Goal: Communication & Community: Answer question/provide support

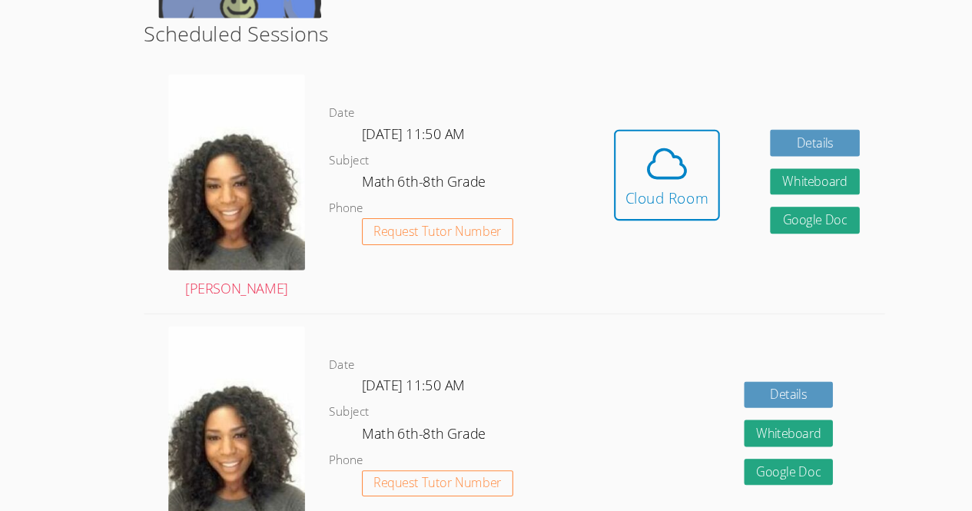
scroll to position [381, 0]
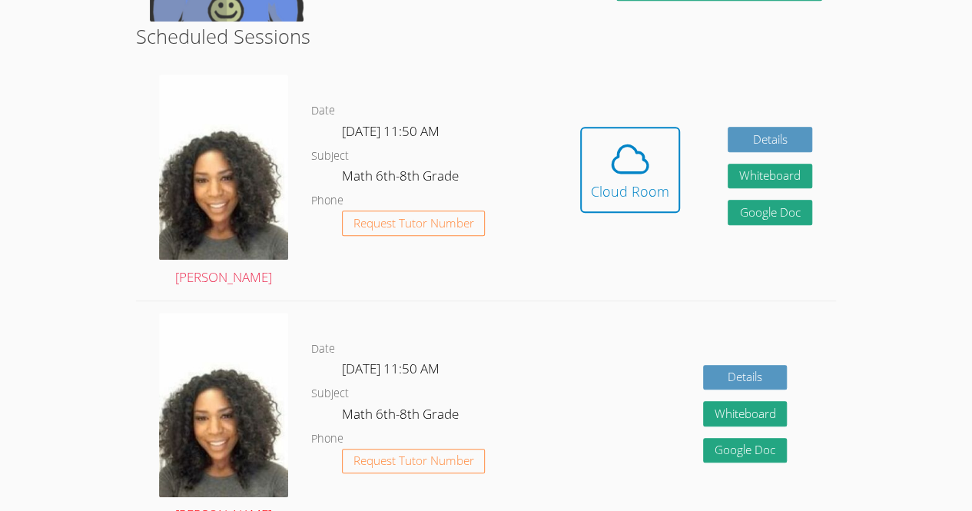
click at [212, 443] on img at bounding box center [223, 405] width 129 height 185
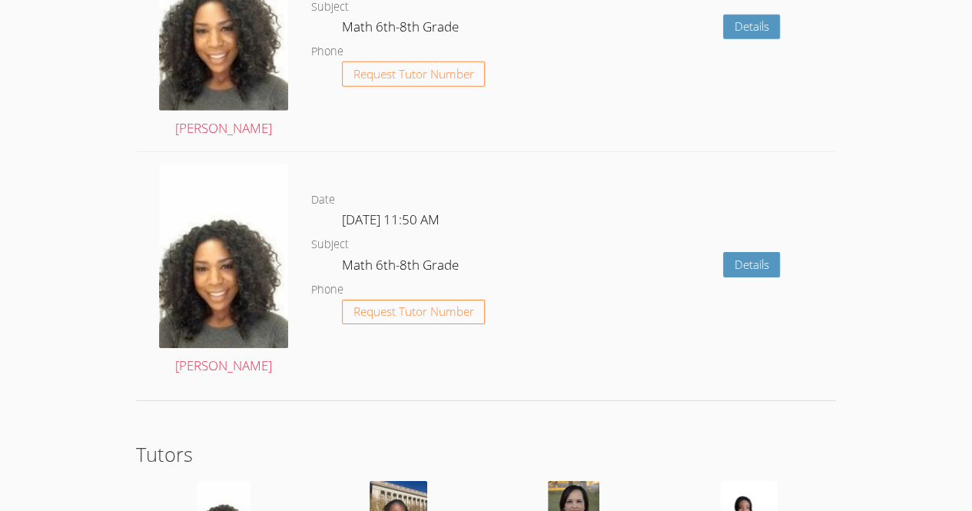
scroll to position [2690, 0]
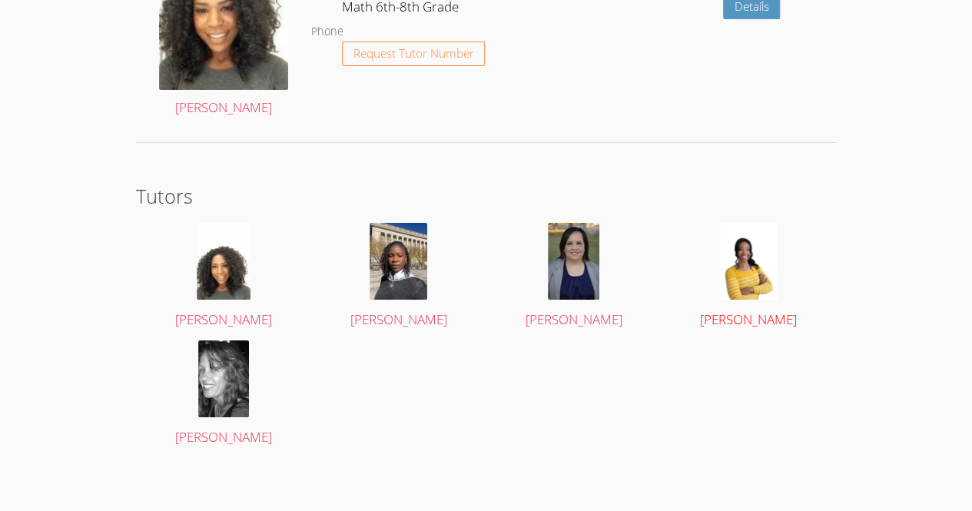
click at [748, 278] on img at bounding box center [749, 261] width 58 height 77
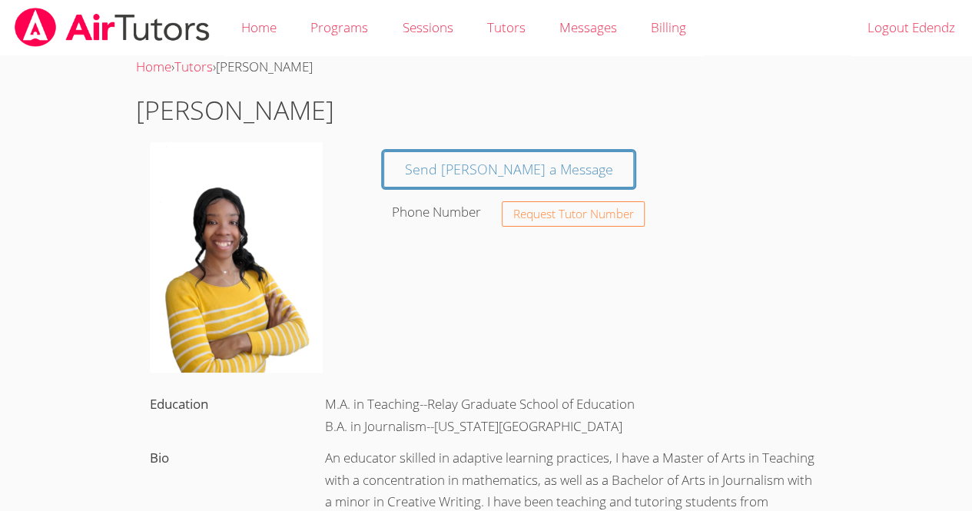
scroll to position [5, 0]
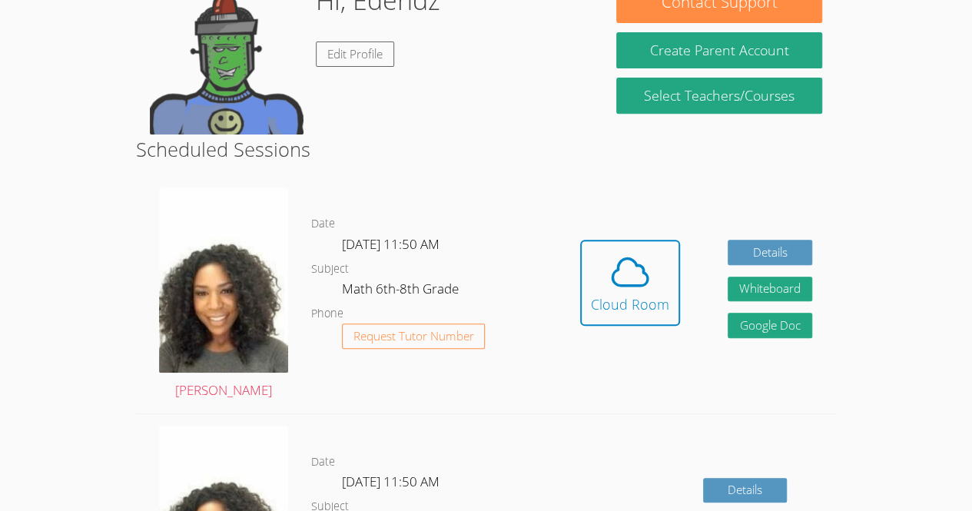
scroll to position [276, 0]
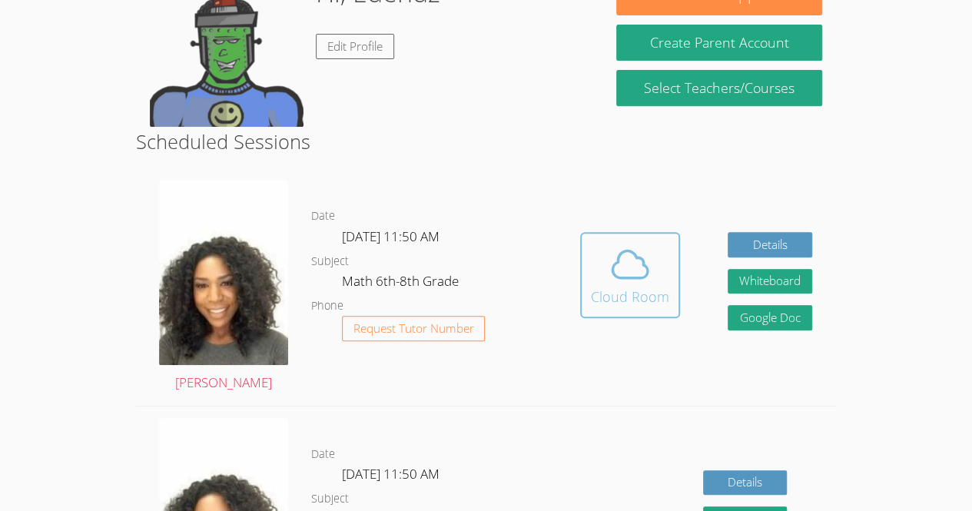
click at [645, 244] on icon at bounding box center [629, 264] width 43 height 43
click at [635, 257] on icon at bounding box center [629, 264] width 35 height 27
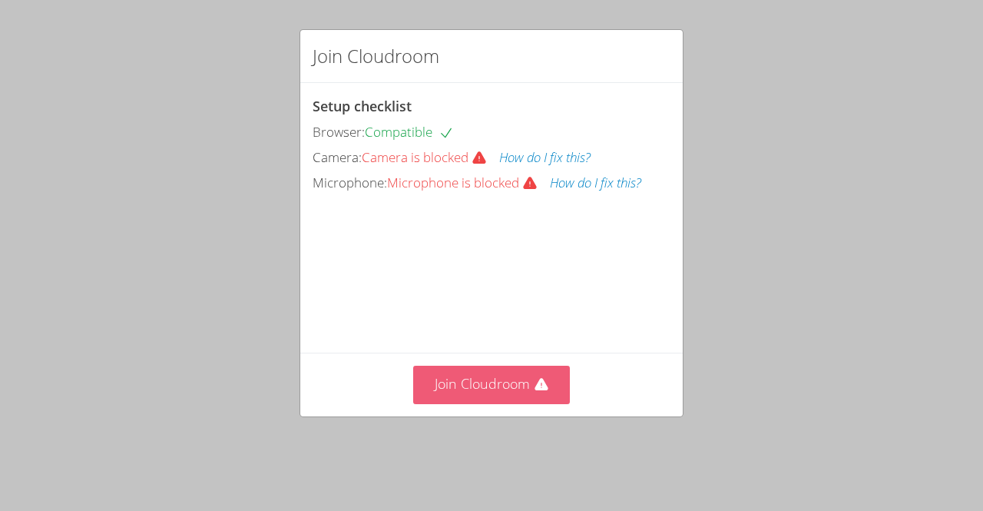
click at [481, 403] on button "Join Cloudroom" at bounding box center [491, 385] width 157 height 38
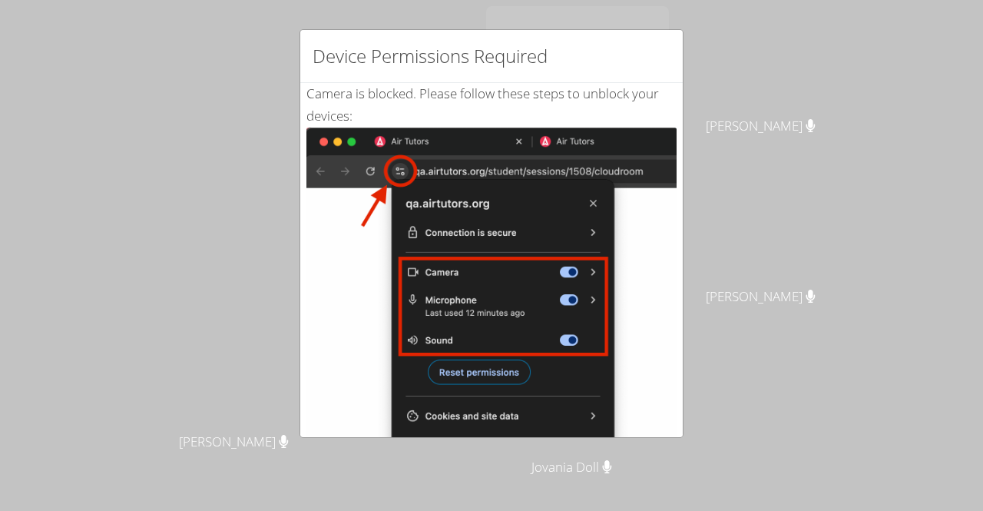
click at [704, 87] on div "Device Permissions Required Camera is blocked . Please follow these steps to un…" at bounding box center [491, 255] width 983 height 511
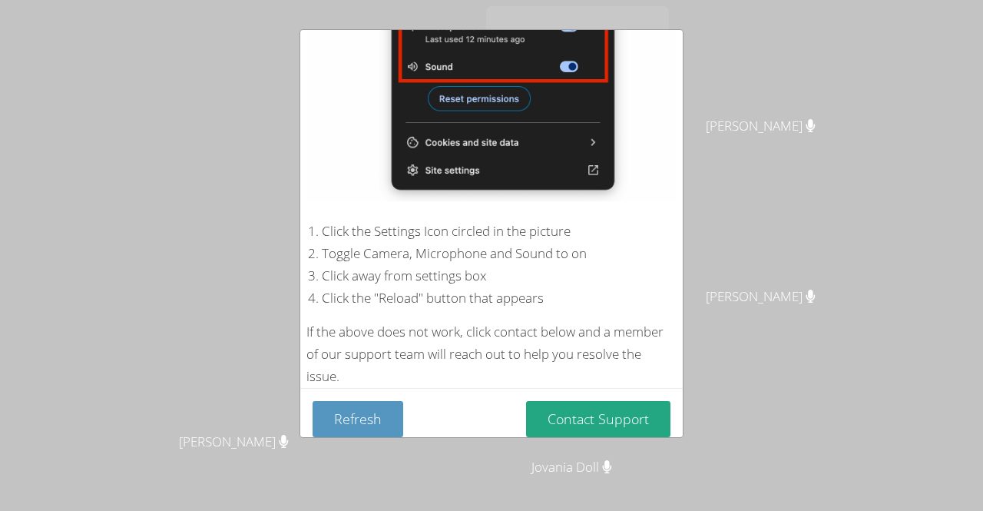
click at [712, 331] on div "Device Permissions Required Camera is blocked . Please follow these steps to un…" at bounding box center [491, 255] width 983 height 511
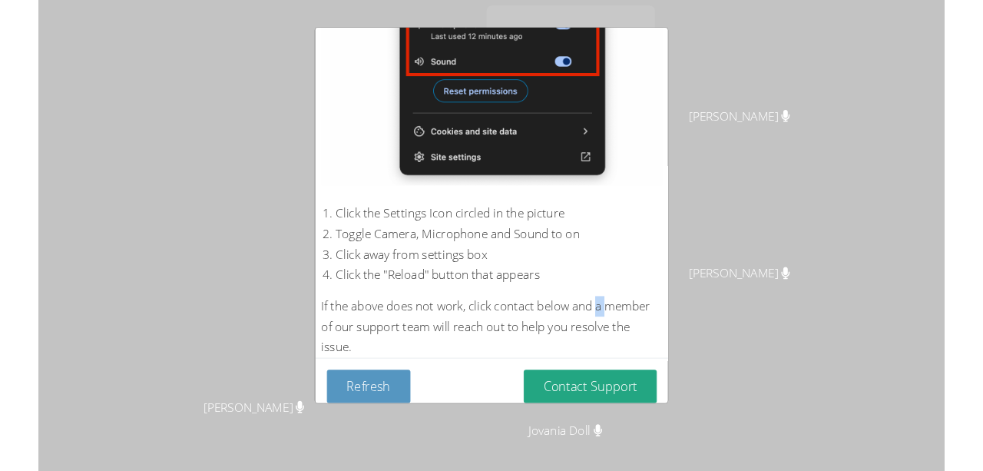
scroll to position [0, 0]
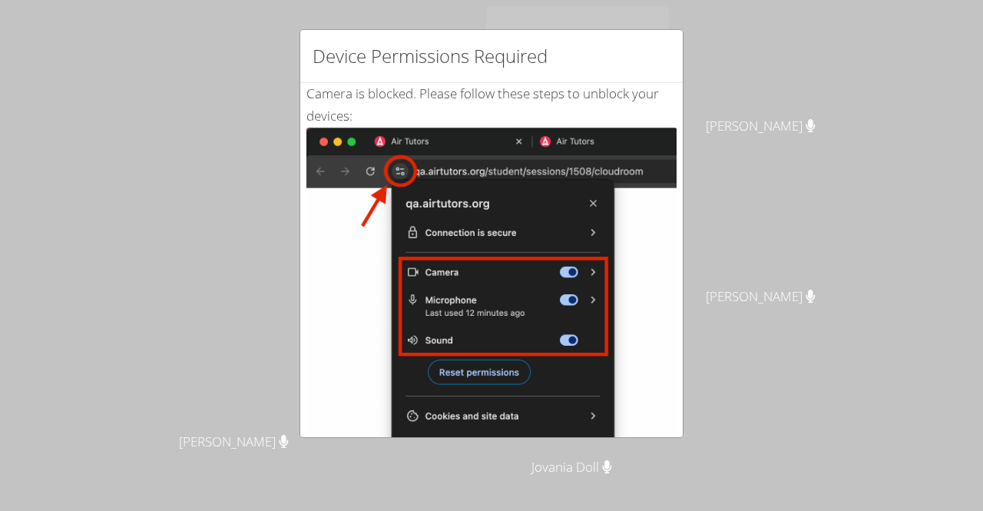
click at [574, 12] on div "Device Permissions Required Camera is blocked . Please follow these steps to un…" at bounding box center [491, 255] width 983 height 511
click at [79, 94] on div "Device Permissions Required Camera is blocked . Please follow these steps to un…" at bounding box center [491, 255] width 983 height 511
drag, startPoint x: 62, startPoint y: 177, endPoint x: 62, endPoint y: 138, distance: 39.9
click at [62, 138] on div "Device Permissions Required Camera is blocked . Please follow these steps to un…" at bounding box center [491, 255] width 983 height 511
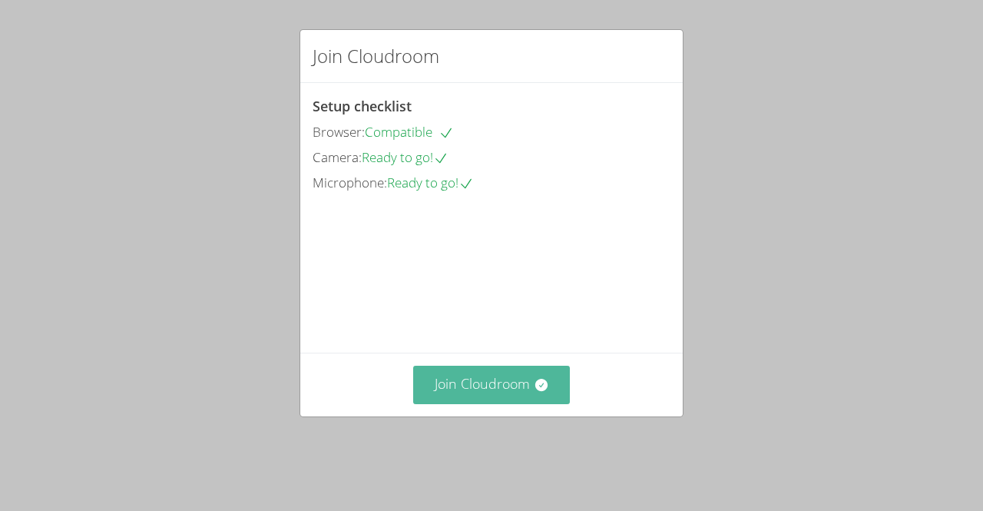
click at [464, 403] on button "Join Cloudroom" at bounding box center [491, 385] width 157 height 38
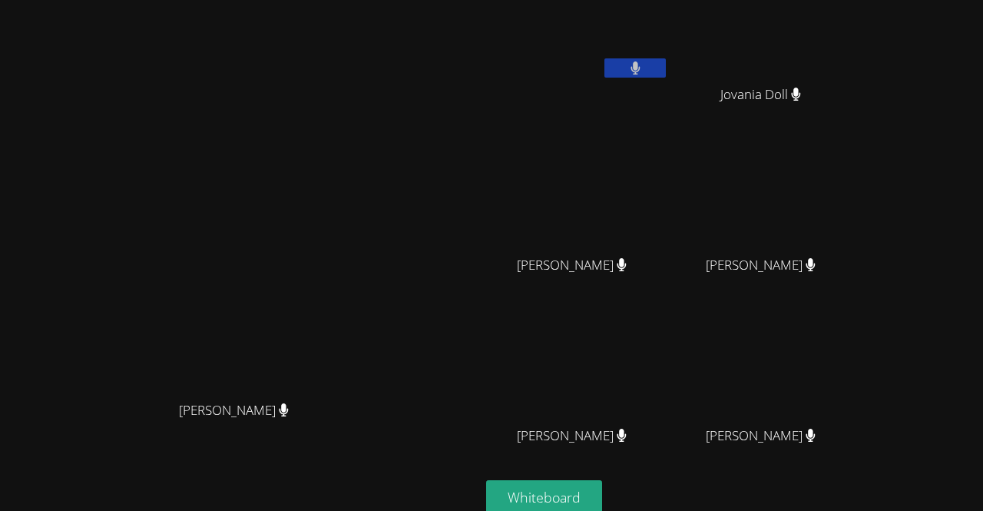
scroll to position [134, 0]
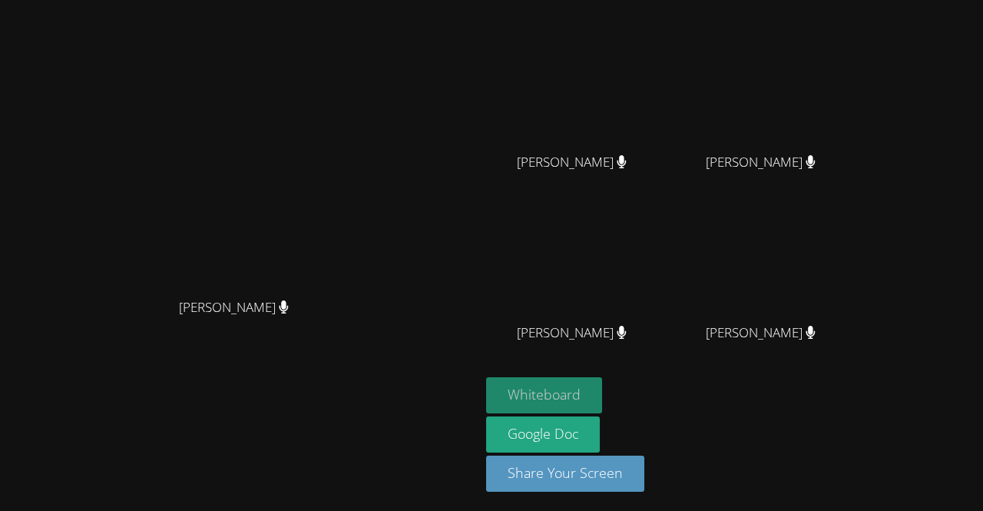
click at [596, 385] on button "Whiteboard" at bounding box center [544, 395] width 116 height 36
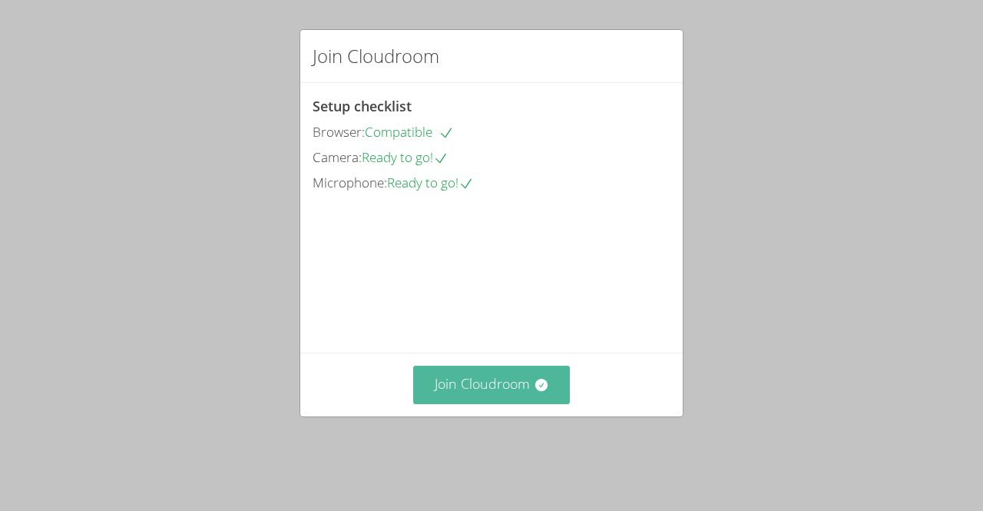
click at [491, 396] on button "Join Cloudroom" at bounding box center [491, 385] width 157 height 38
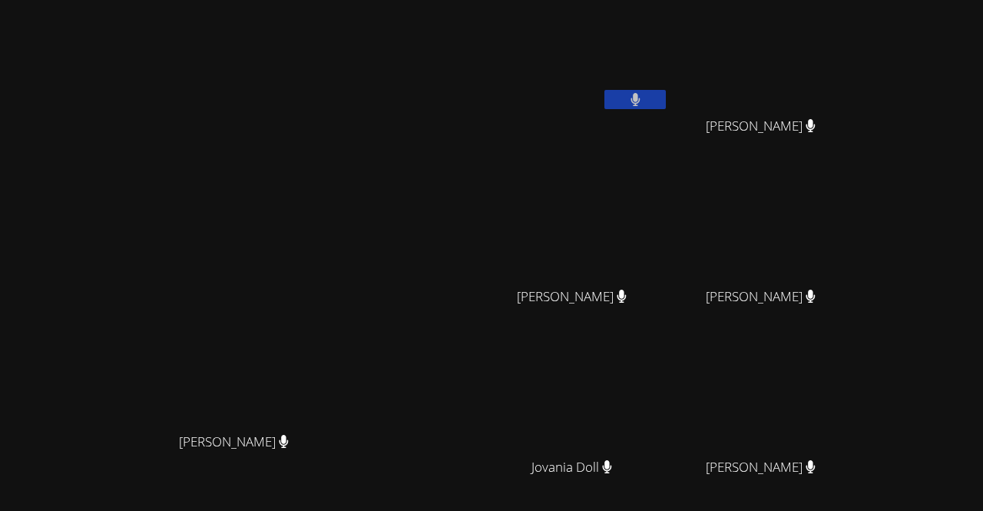
click at [662, 62] on video at bounding box center [577, 57] width 183 height 103
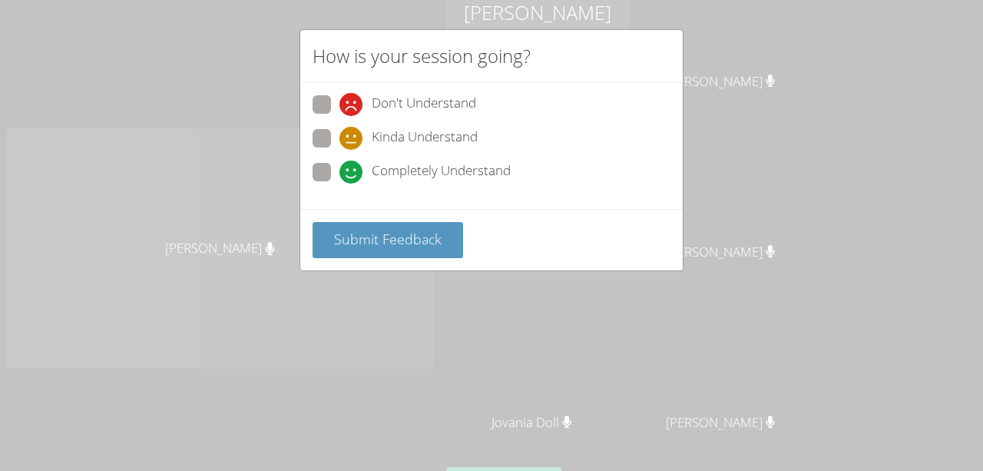
scroll to position [89, 0]
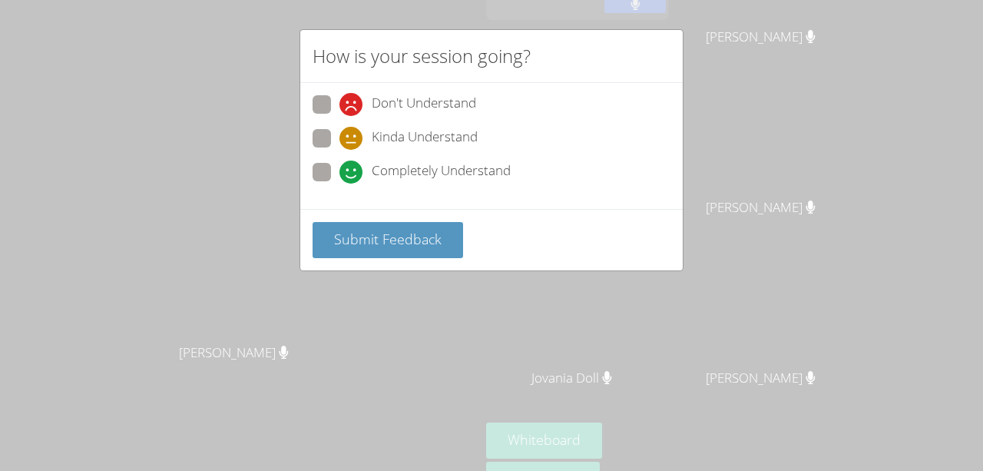
click at [340, 150] on span at bounding box center [340, 150] width 0 height 0
click at [340, 134] on input "Kinda Understand" at bounding box center [346, 135] width 13 height 13
radio input "true"
click at [340, 184] on span at bounding box center [340, 184] width 0 height 0
click at [340, 168] on input "Completely Understand" at bounding box center [346, 169] width 13 height 13
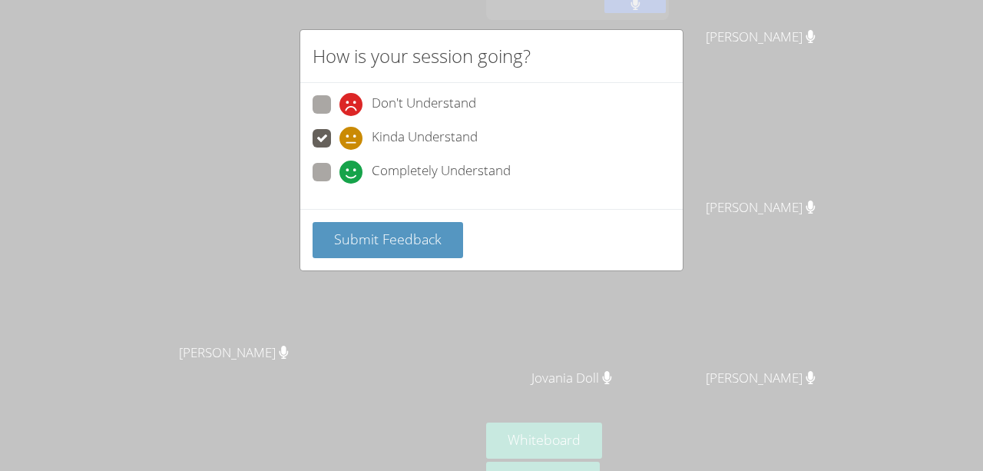
radio input "true"
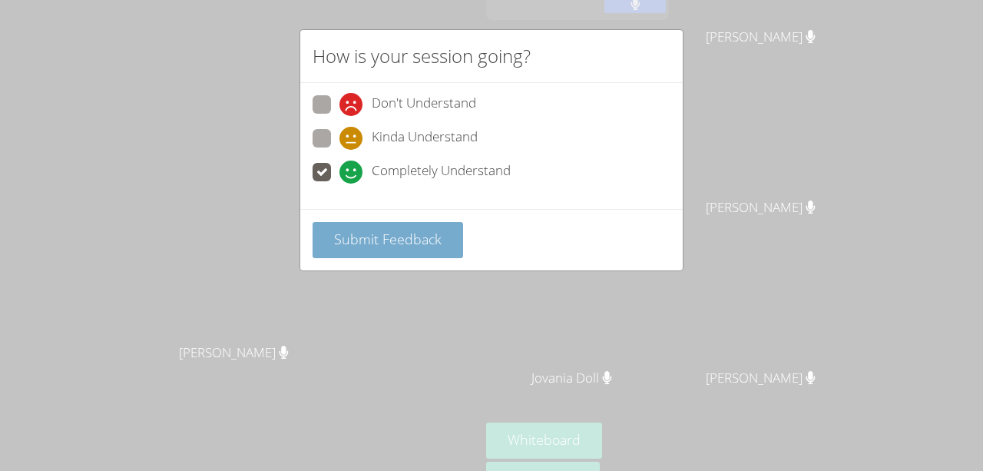
click at [361, 238] on span "Submit Feedback" at bounding box center [388, 239] width 108 height 18
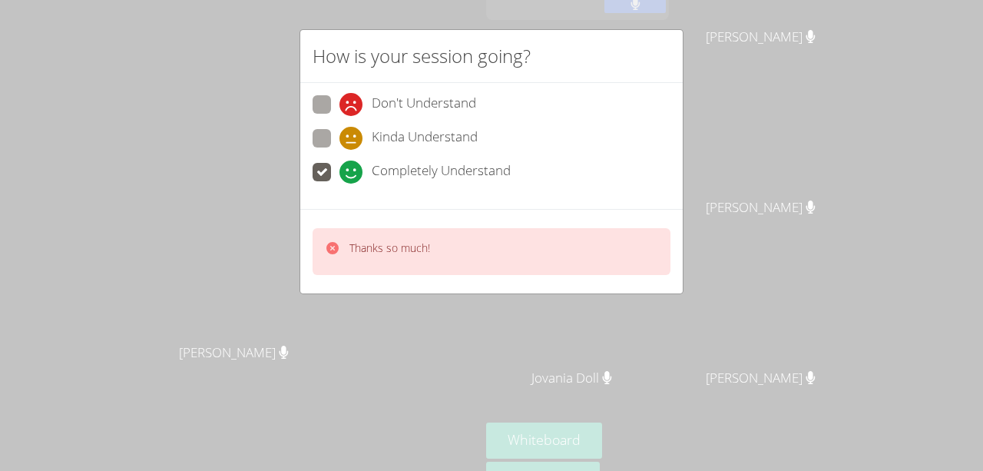
click at [340, 150] on span at bounding box center [340, 150] width 0 height 0
click at [340, 131] on input "Kinda Understand" at bounding box center [346, 135] width 13 height 13
radio input "true"
click at [395, 250] on p "Thanks so much!" at bounding box center [390, 247] width 81 height 15
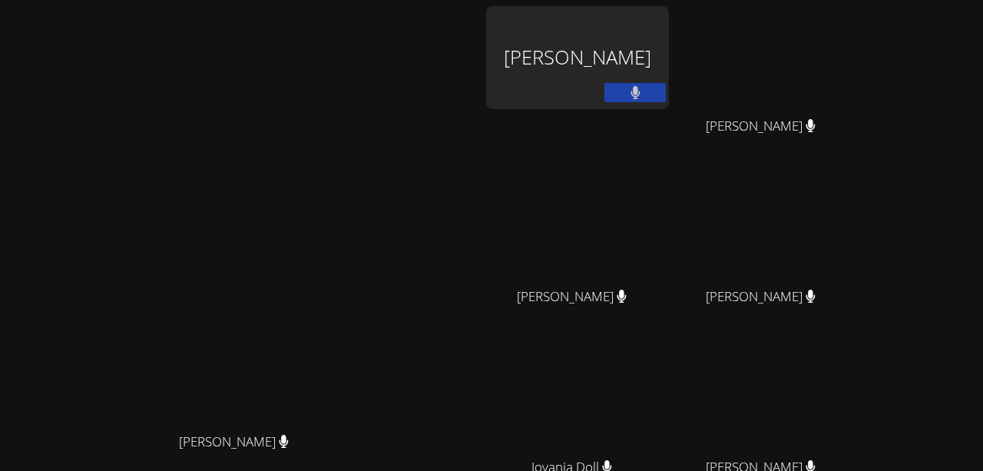
scroll to position [174, 0]
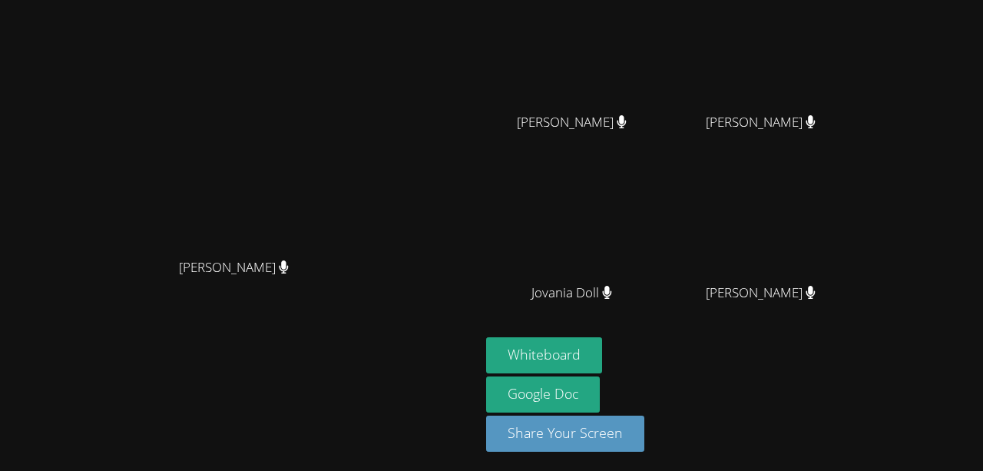
click at [827, 51] on video at bounding box center [766, 53] width 183 height 103
click at [356, 167] on video at bounding box center [240, 119] width 230 height 264
